Goal: Information Seeking & Learning: Learn about a topic

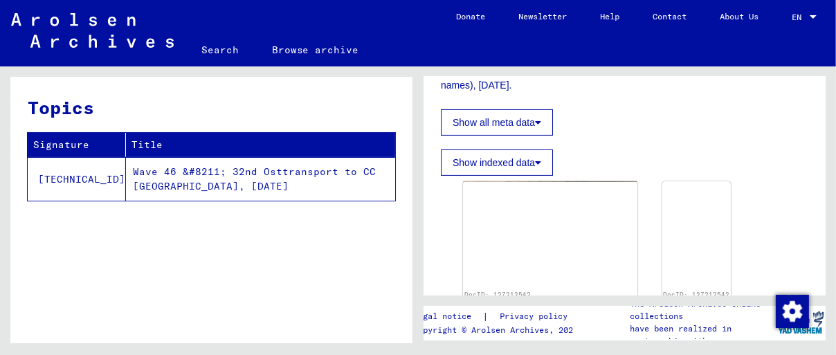
scroll to position [365, 0]
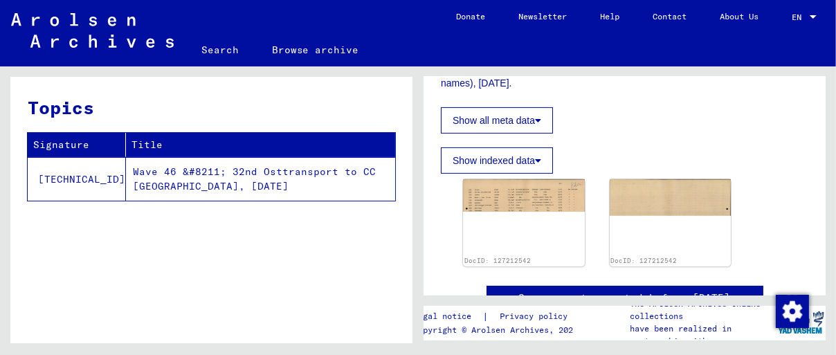
click at [534, 147] on button "Show indexed data" at bounding box center [497, 160] width 112 height 26
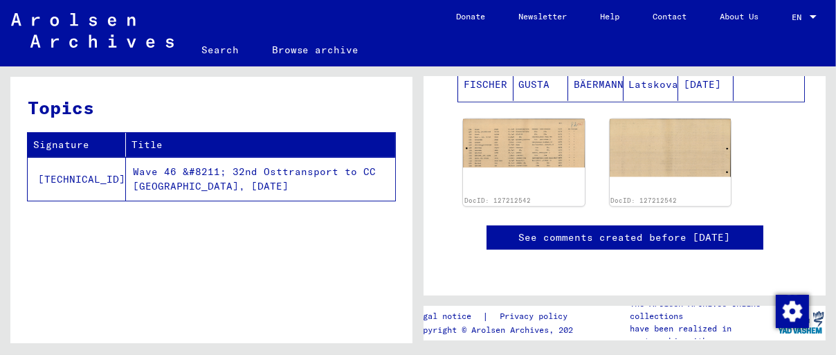
scroll to position [1102, 0]
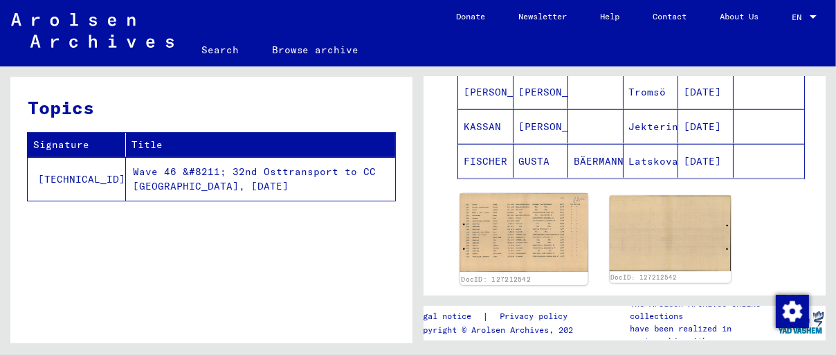
click at [538, 212] on img at bounding box center [523, 233] width 127 height 79
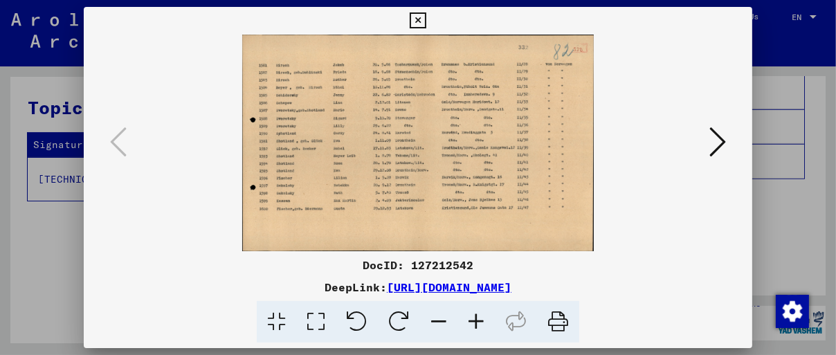
click at [667, 179] on img at bounding box center [418, 143] width 574 height 217
click at [719, 143] on icon at bounding box center [717, 141] width 17 height 33
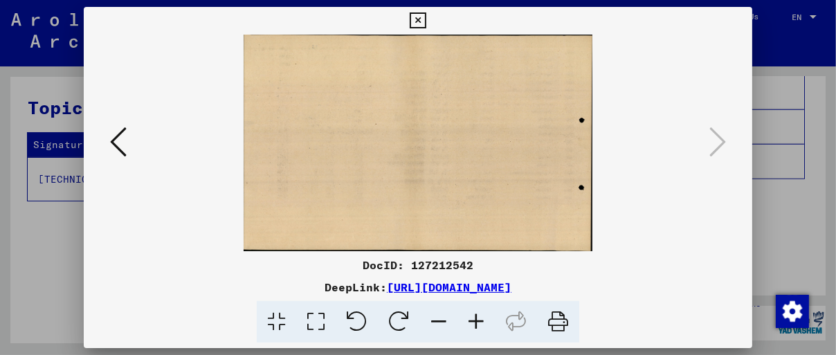
click at [110, 147] on icon at bounding box center [118, 141] width 17 height 33
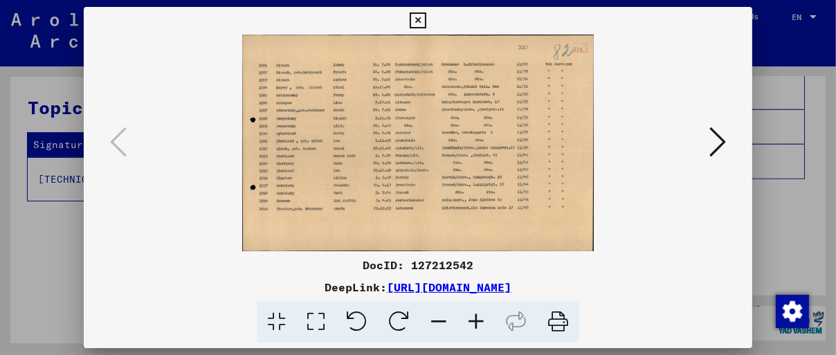
click at [415, 21] on icon at bounding box center [418, 20] width 16 height 17
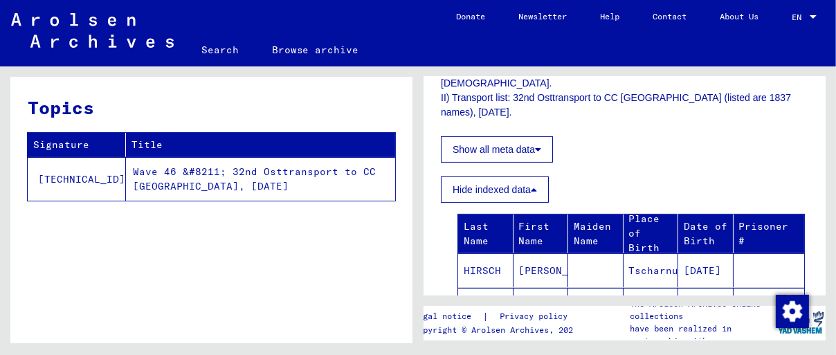
scroll to position [0, 0]
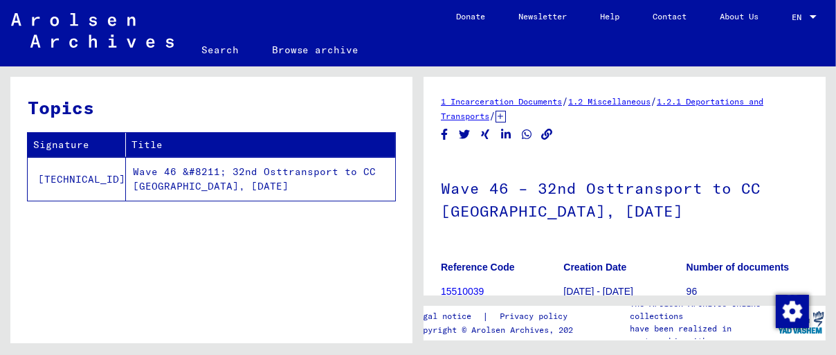
click at [471, 98] on link "1 Incarceration Documents" at bounding box center [501, 101] width 121 height 10
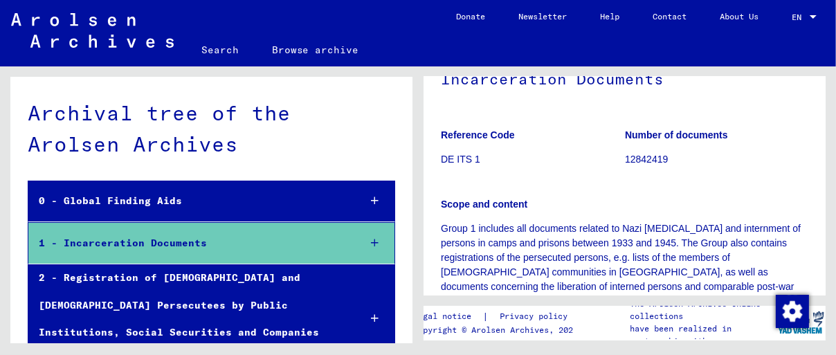
scroll to position [106, 0]
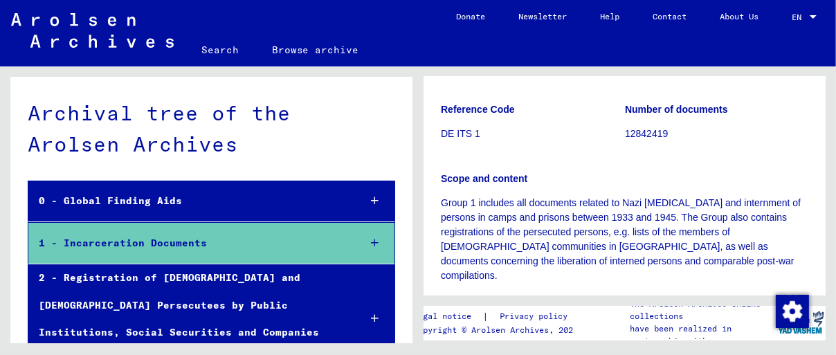
click at [173, 243] on div "1 - Incarceration Documents" at bounding box center [188, 243] width 320 height 27
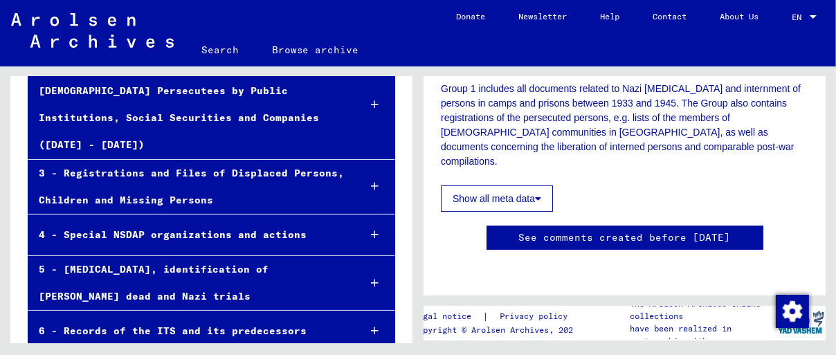
scroll to position [0, 0]
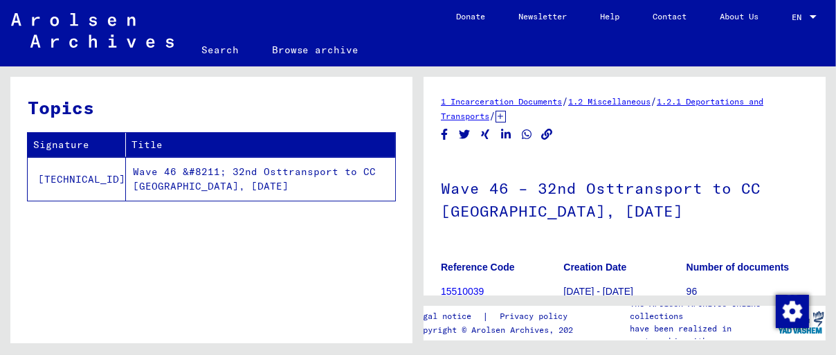
click at [218, 173] on td "Wave 46 &#8211; 32nd Osttransport to CC [GEOGRAPHIC_DATA], [DATE]" at bounding box center [260, 179] width 269 height 44
